Goal: Task Accomplishment & Management: Manage account settings

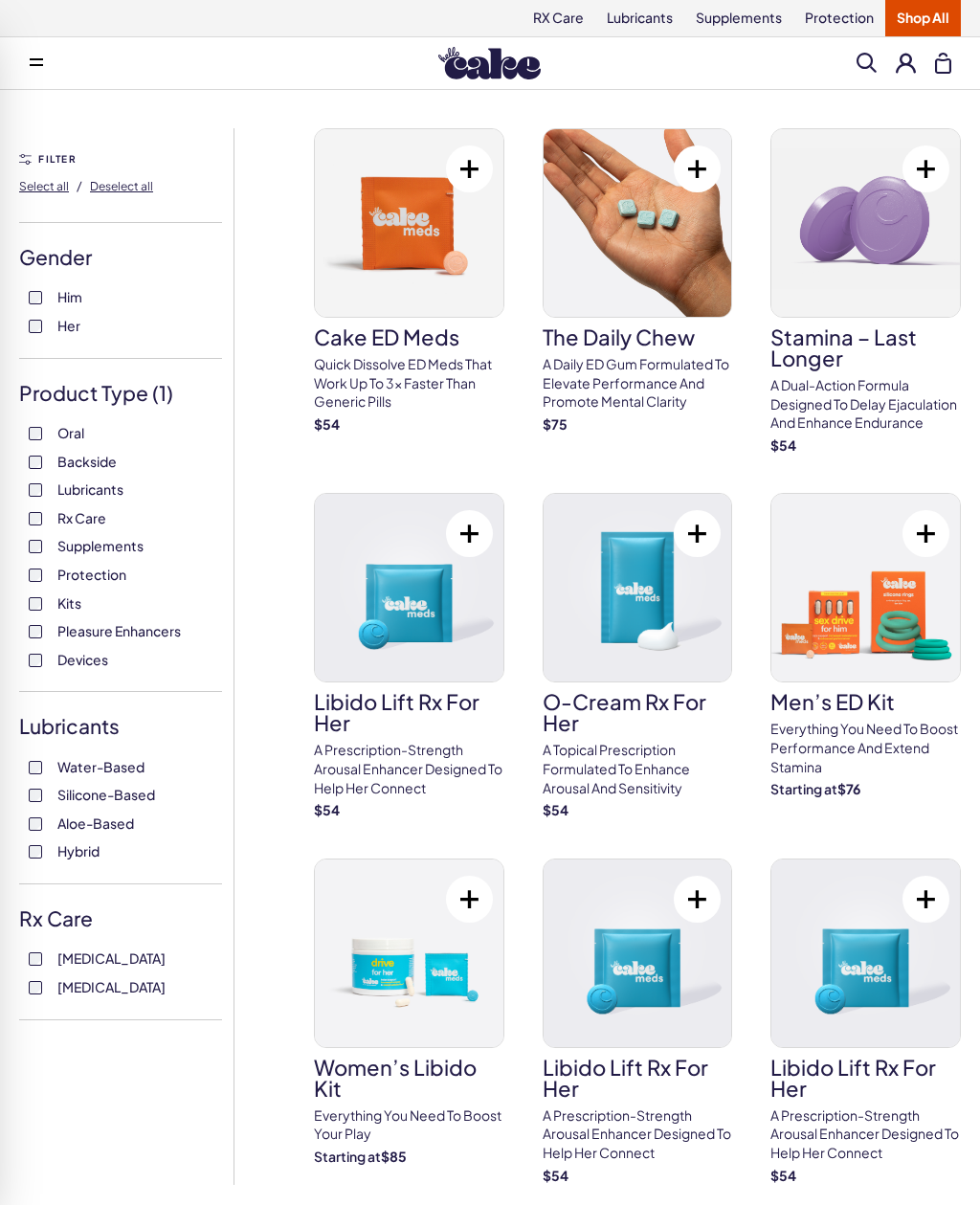
click at [910, 63] on button at bounding box center [905, 63] width 20 height 20
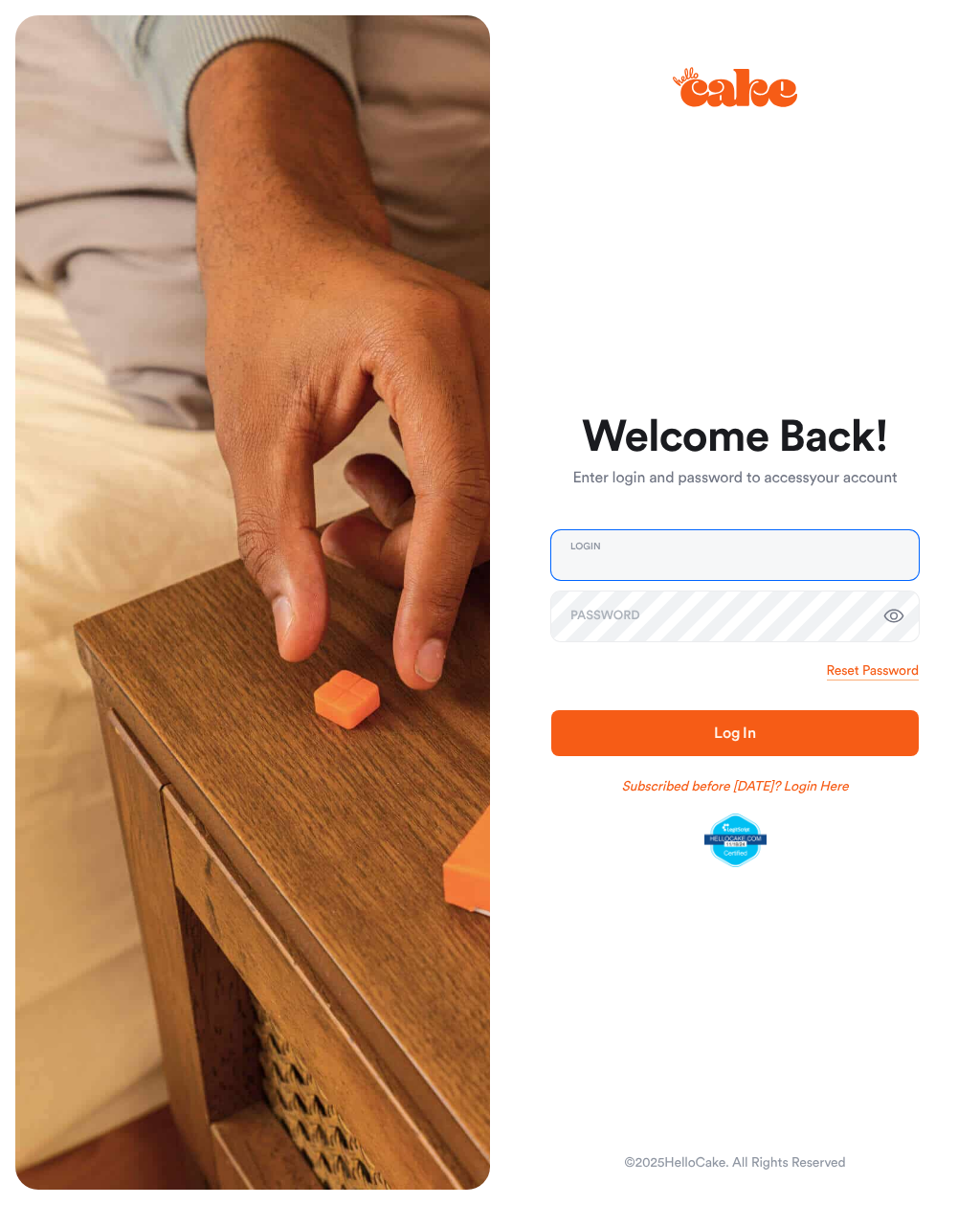
type input "**********"
click at [735, 733] on button "Log In" at bounding box center [735, 733] width 367 height 46
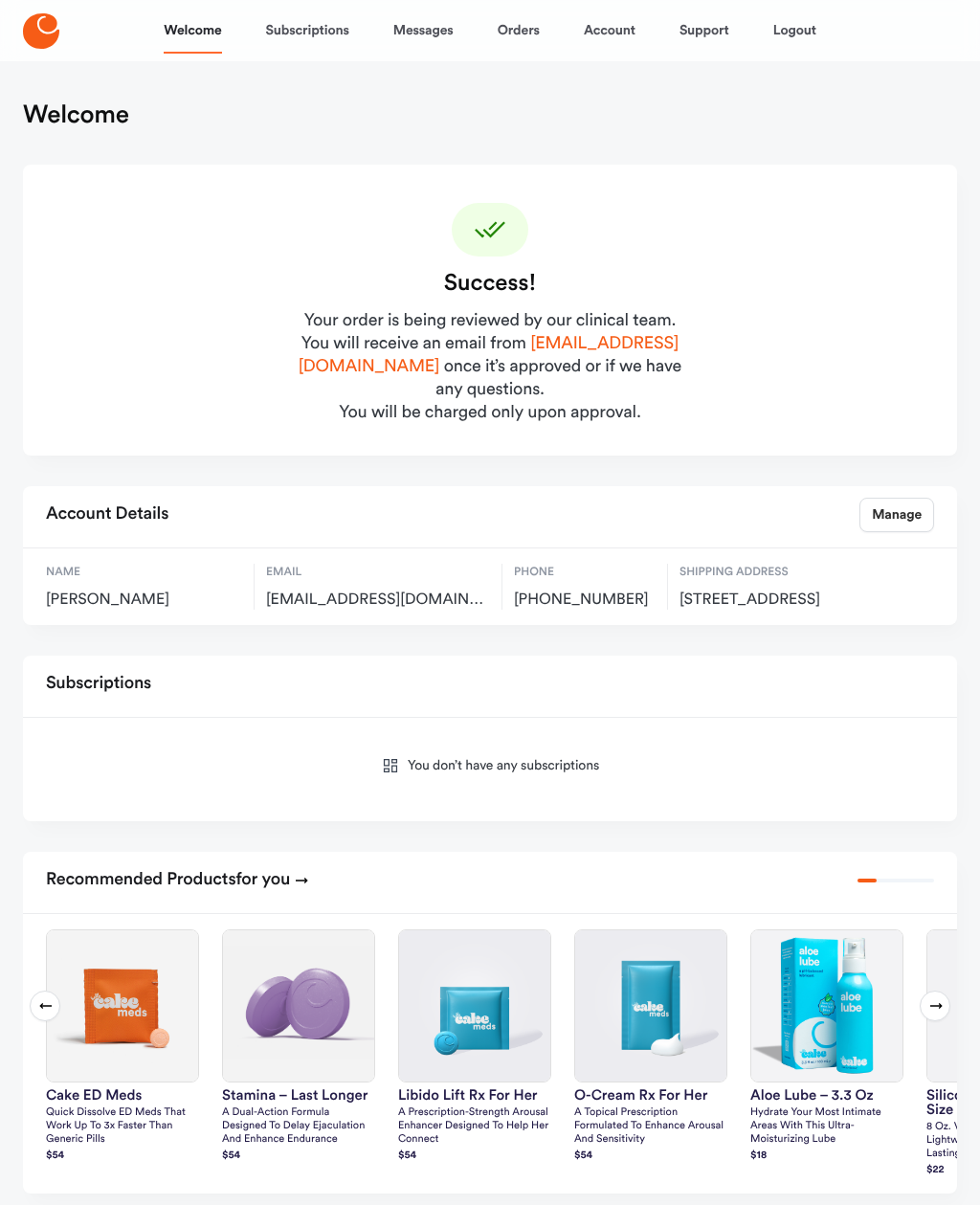
click at [521, 32] on link "Orders" at bounding box center [518, 30] width 42 height 46
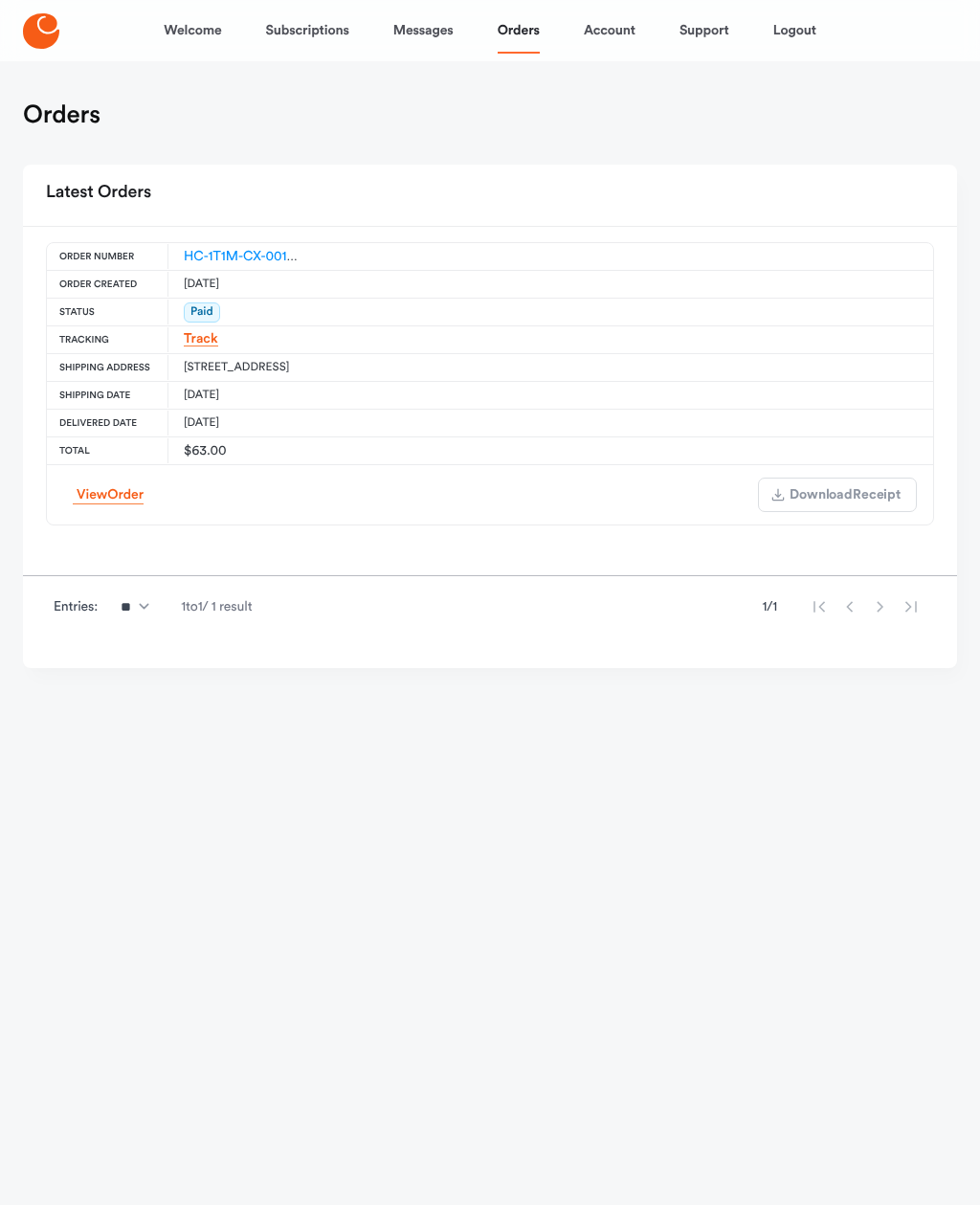
click at [329, 31] on link "Subscriptions" at bounding box center [307, 30] width 83 height 46
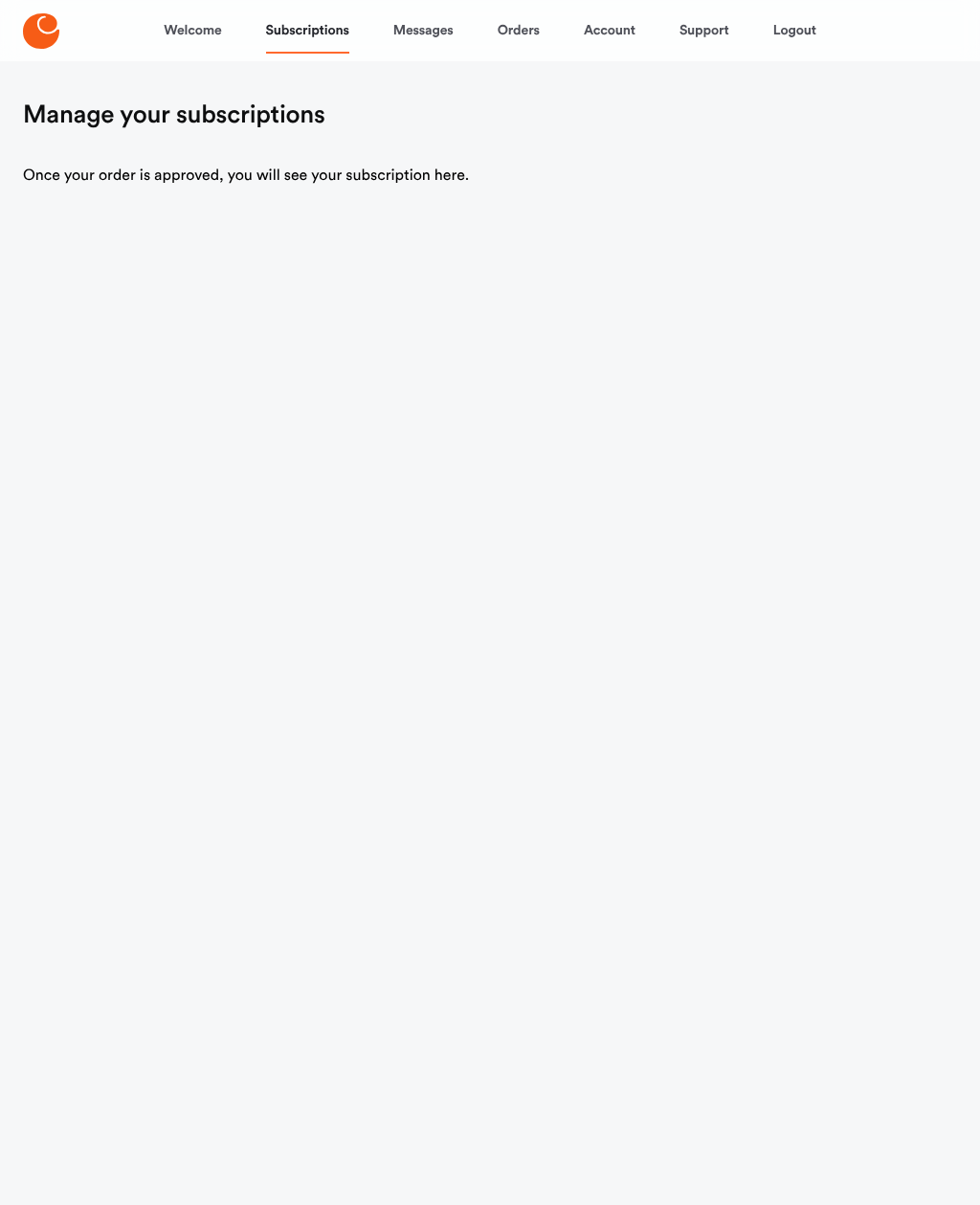
click at [595, 42] on link "Account" at bounding box center [609, 30] width 52 height 46
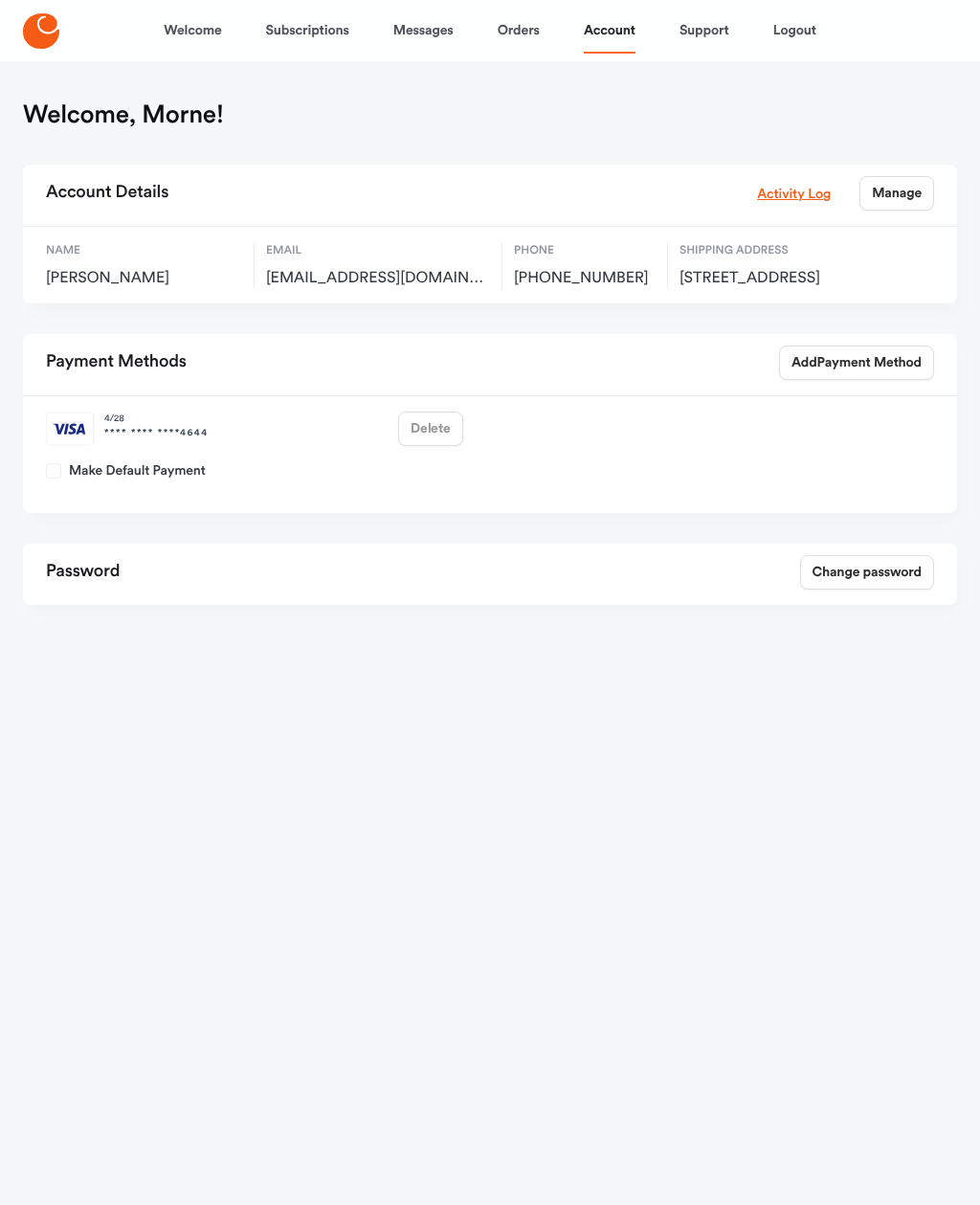
click at [524, 34] on link "Orders" at bounding box center [518, 30] width 42 height 46
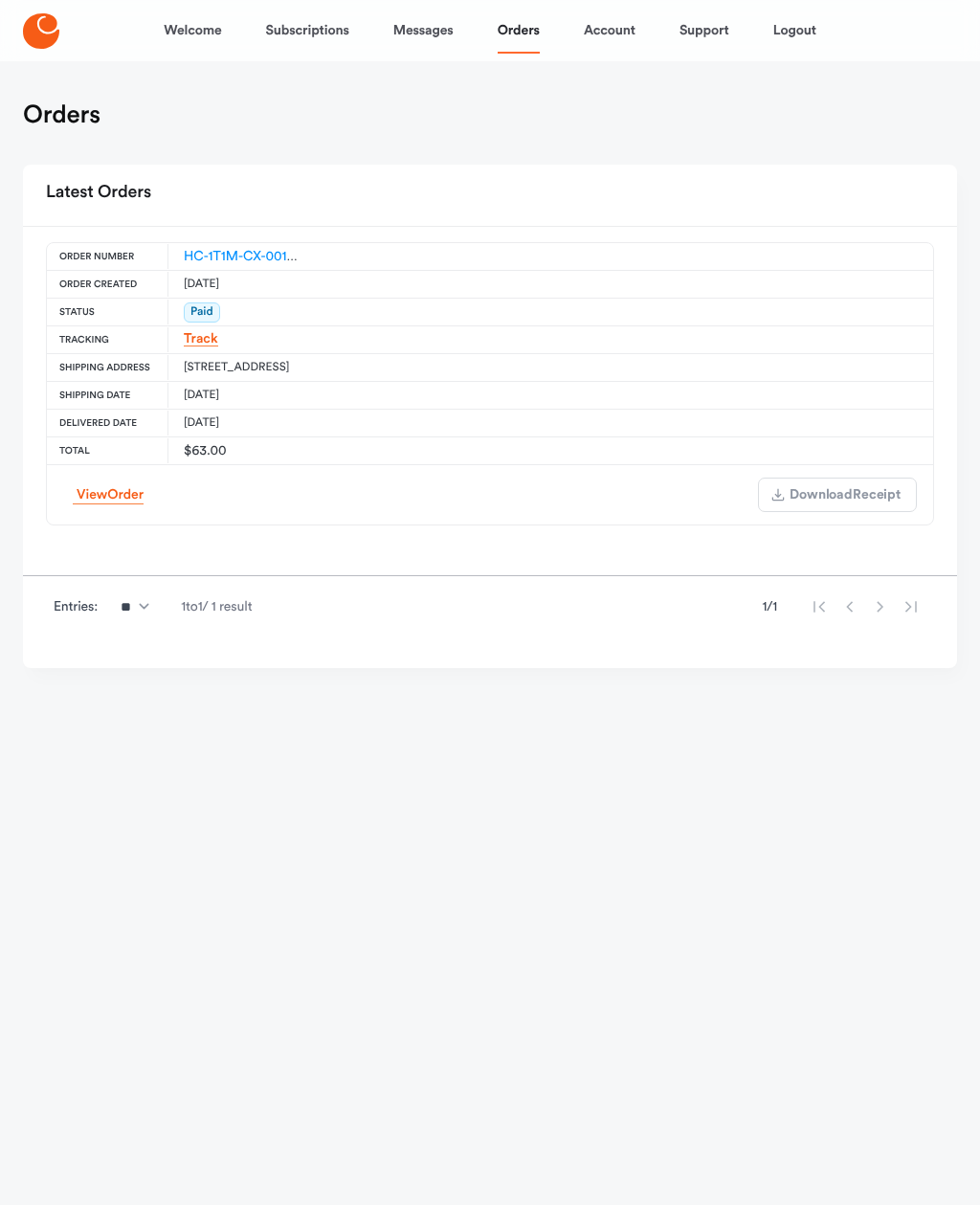
click at [327, 31] on link "Subscriptions" at bounding box center [307, 30] width 83 height 46
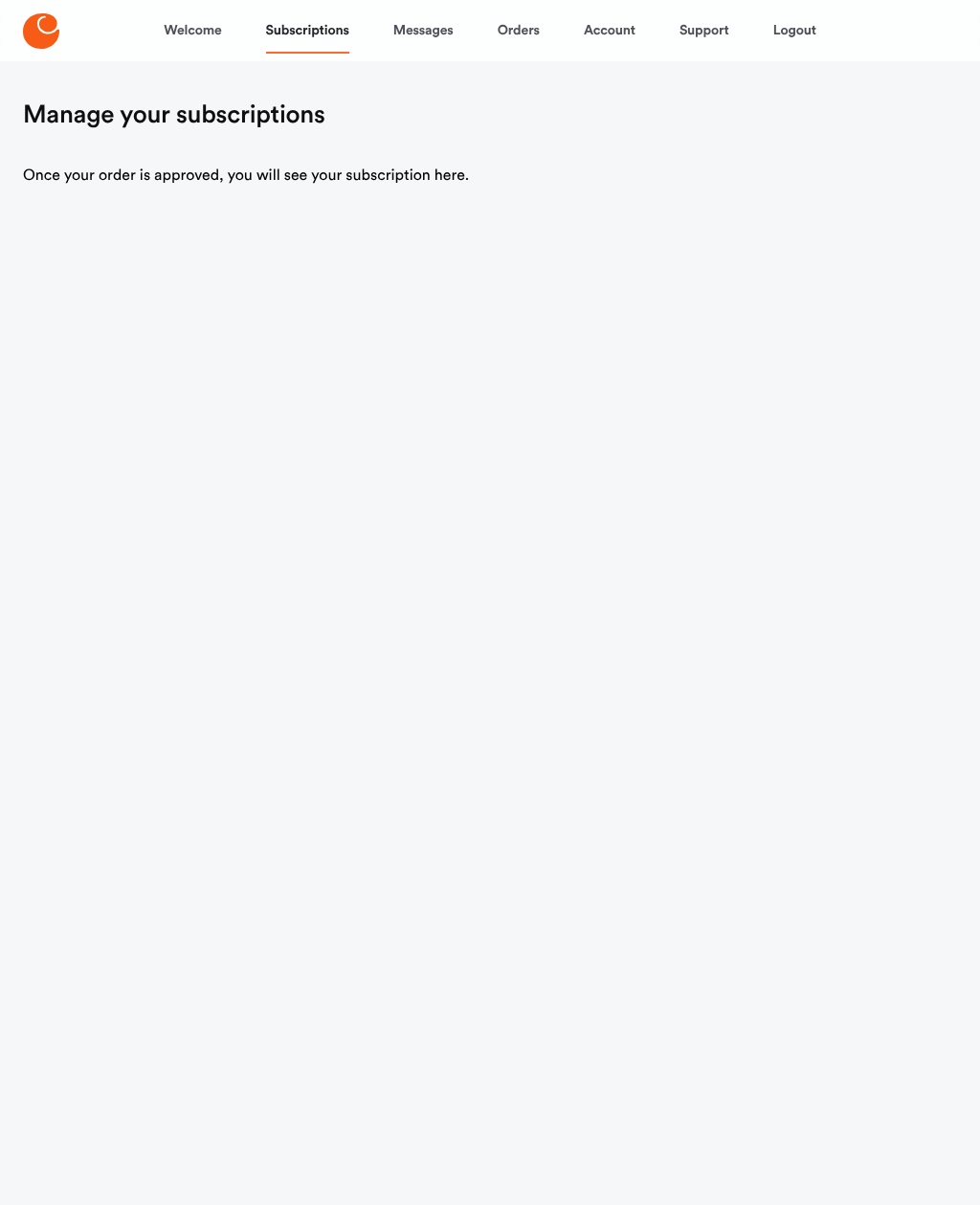
click at [201, 50] on link "Welcome" at bounding box center [192, 30] width 58 height 46
